Goal: Transaction & Acquisition: Book appointment/travel/reservation

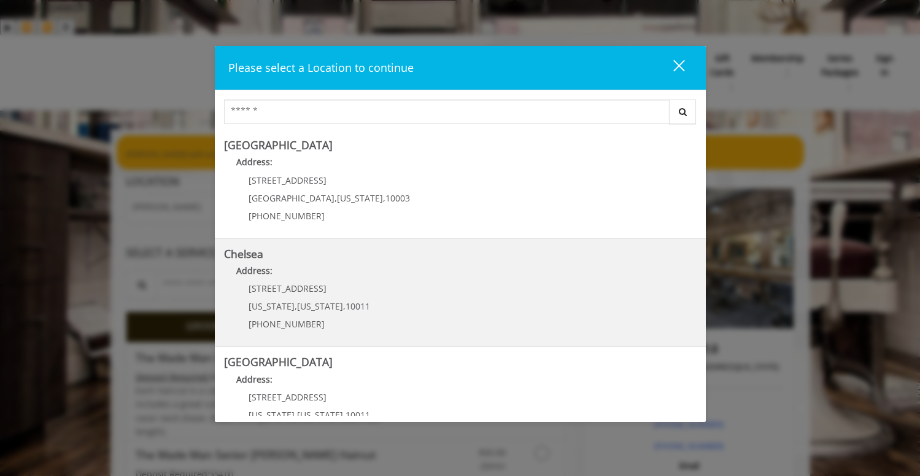
click at [358, 309] on div "[STREET_ADDRESS][US_STATE][US_STATE] (917) 639-3902" at bounding box center [300, 310] width 152 height 53
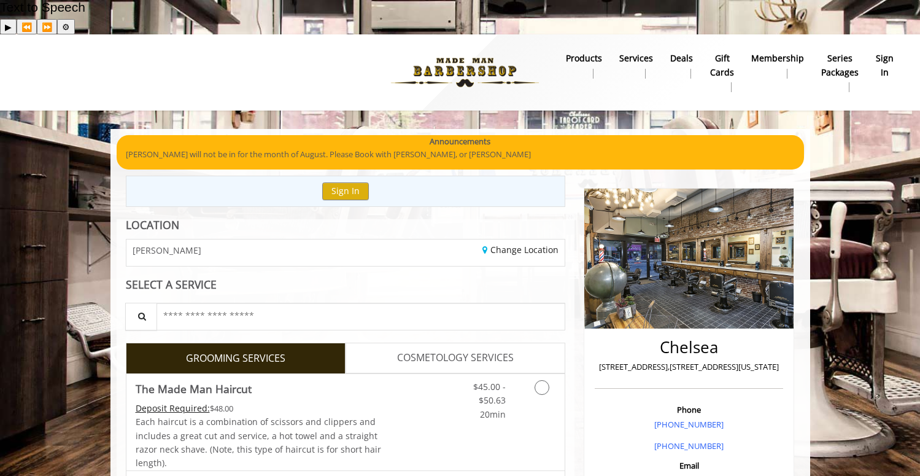
scroll to position [184, 0]
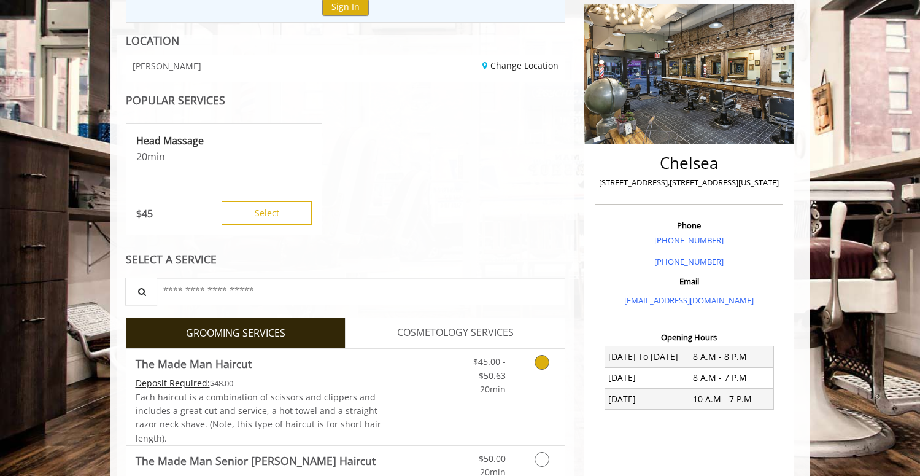
click at [156, 377] on Haircut "Deposit Required:" at bounding box center [173, 383] width 74 height 12
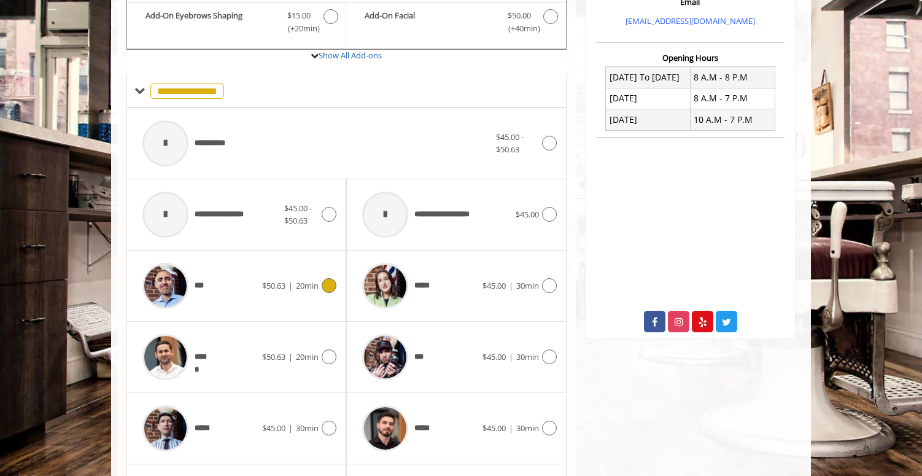
scroll to position [603, 0]
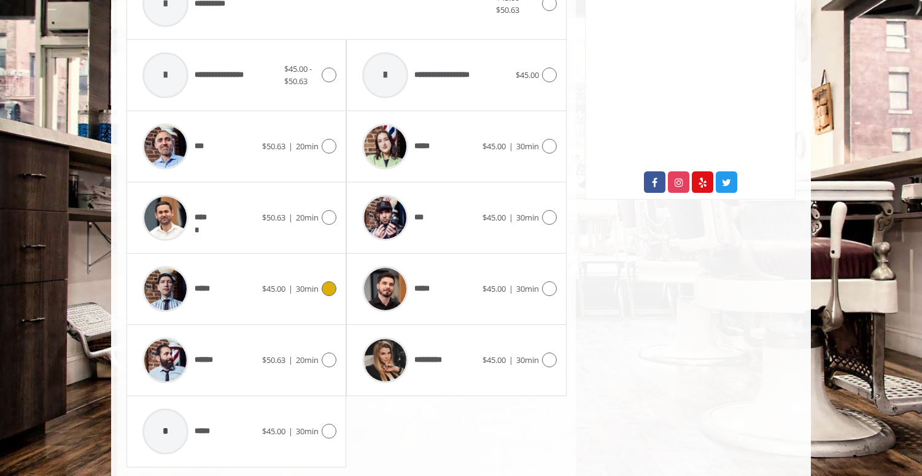
click at [295, 282] on span "$45.00 | 30min" at bounding box center [290, 288] width 56 height 13
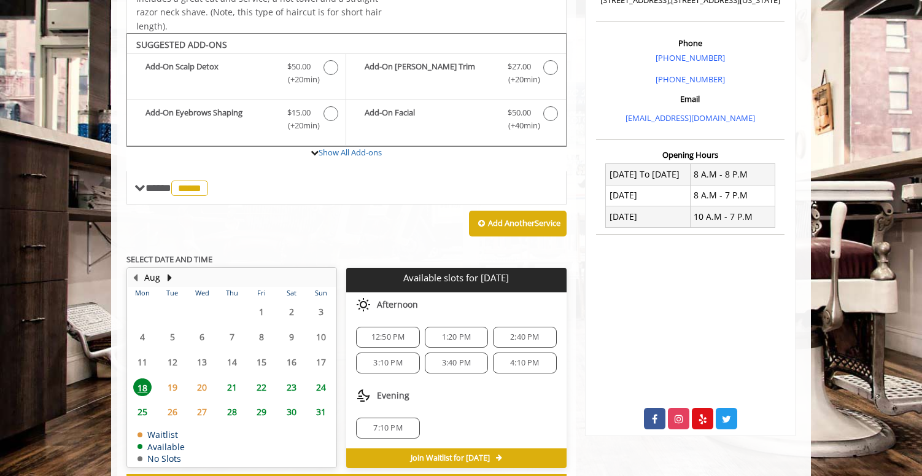
scroll to position [366, 0]
click at [645, 438] on div "Chelsea 169 W 23rd Street,170 W 23rd Street, New York Phone +(917) 639-3902 +(6…" at bounding box center [690, 154] width 229 height 689
click at [648, 434] on div "Chelsea 169 W 23rd Street,170 W 23rd Street, New York Phone +(917) 639-3902 +(6…" at bounding box center [690, 154] width 229 height 689
click at [630, 433] on div "Chelsea 169 W 23rd Street,170 W 23rd Street, New York Phone +(917) 639-3902 +(6…" at bounding box center [690, 154] width 229 height 689
click at [144, 403] on span "25" at bounding box center [142, 412] width 18 height 18
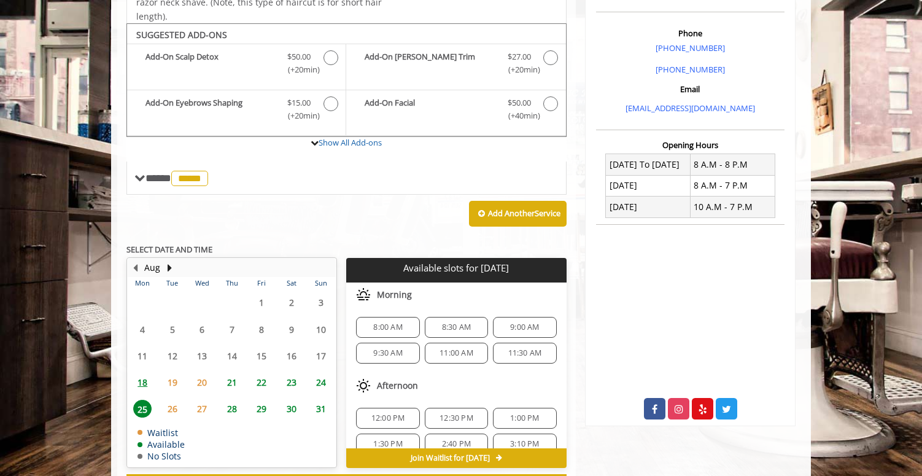
scroll to position [395, 0]
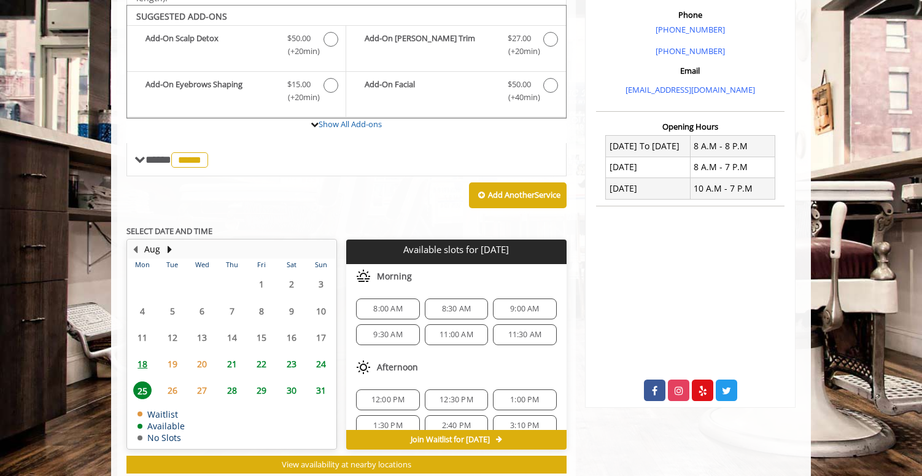
click at [328, 355] on span "24" at bounding box center [321, 364] width 18 height 18
